Goal: Task Accomplishment & Management: Use online tool/utility

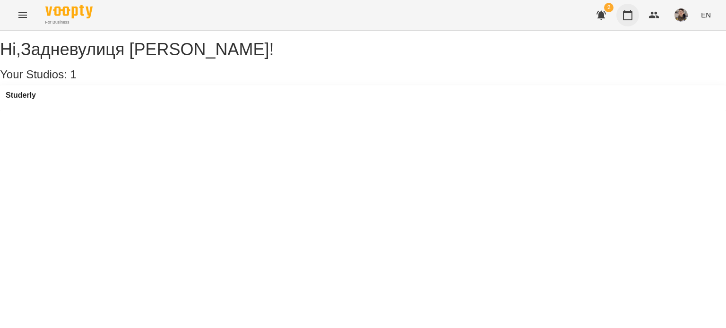
click at [631, 12] on icon "button" at bounding box center [627, 15] width 9 height 10
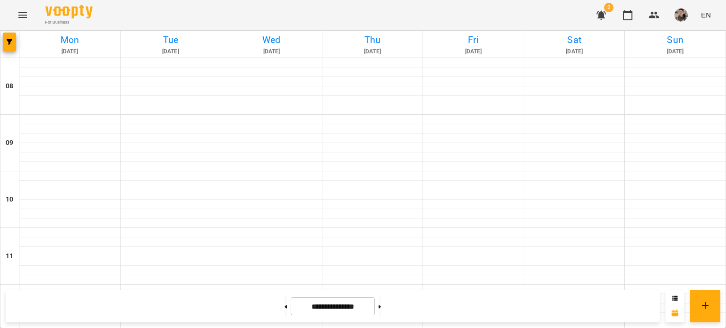
scroll to position [331, 0]
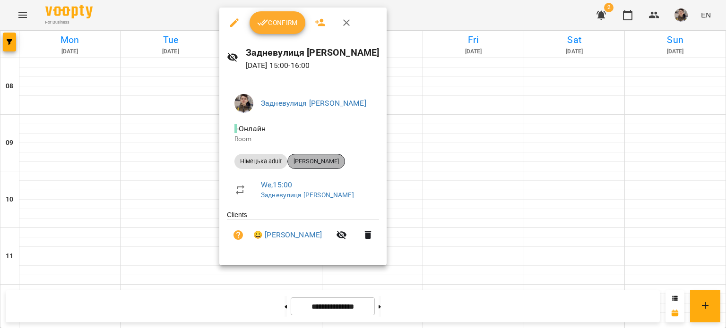
click at [338, 156] on div "[PERSON_NAME]" at bounding box center [316, 161] width 58 height 15
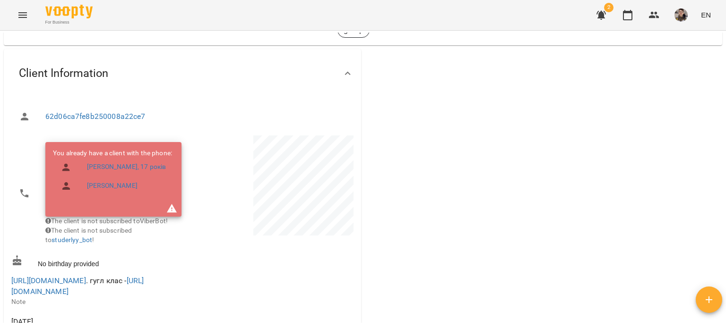
scroll to position [142, 0]
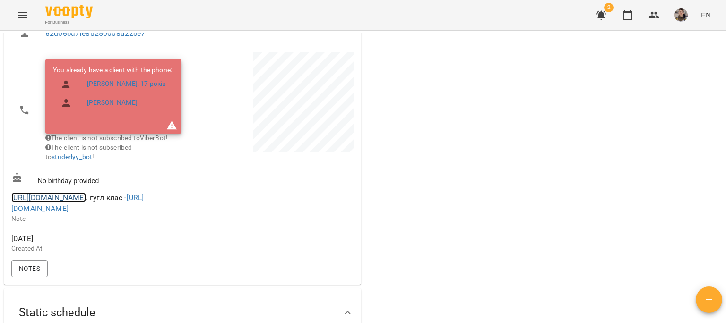
click at [86, 202] on link "[URL][DOMAIN_NAME]" at bounding box center [48, 197] width 75 height 9
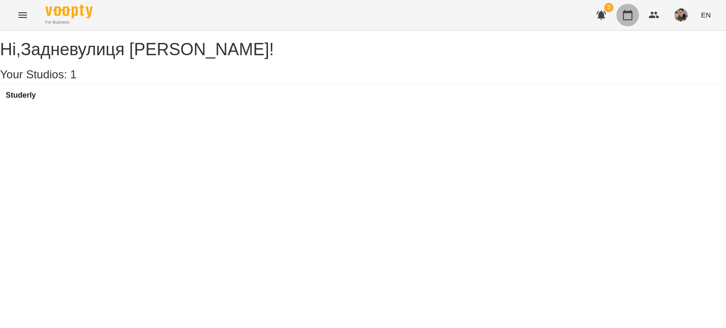
click at [622, 12] on button "button" at bounding box center [627, 15] width 23 height 23
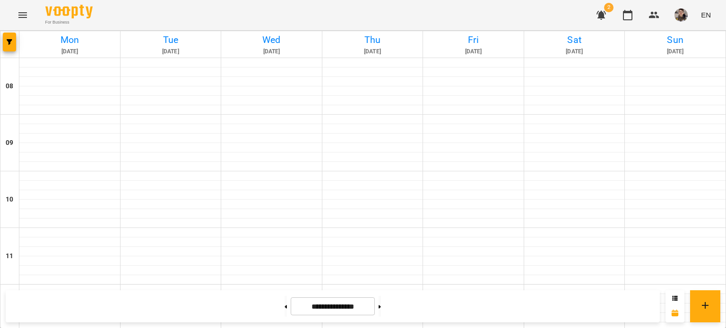
scroll to position [283, 0]
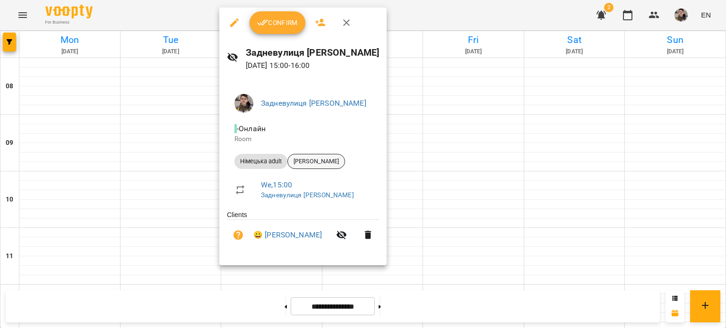
click at [308, 164] on span "[PERSON_NAME]" at bounding box center [316, 161] width 57 height 9
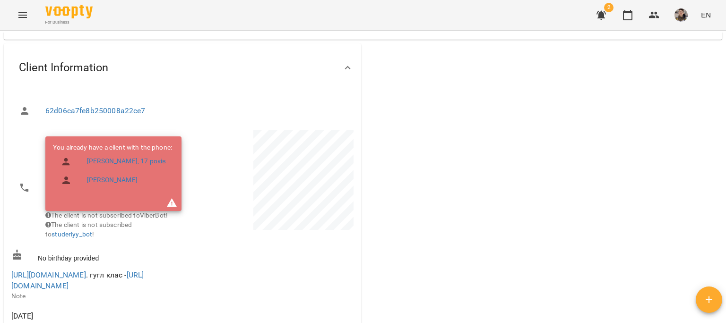
scroll to position [94, 0]
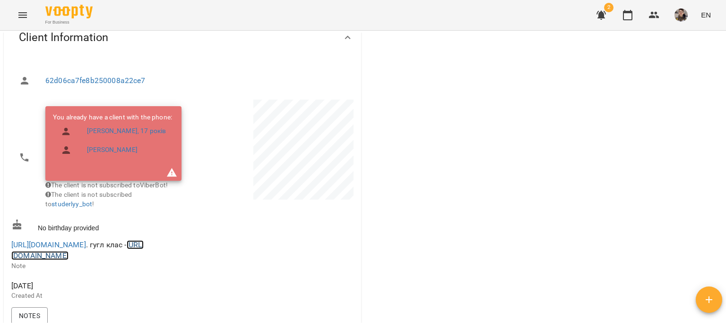
click at [81, 261] on link "[URL][DOMAIN_NAME]" at bounding box center [77, 250] width 132 height 20
